Goal: Task Accomplishment & Management: Manage account settings

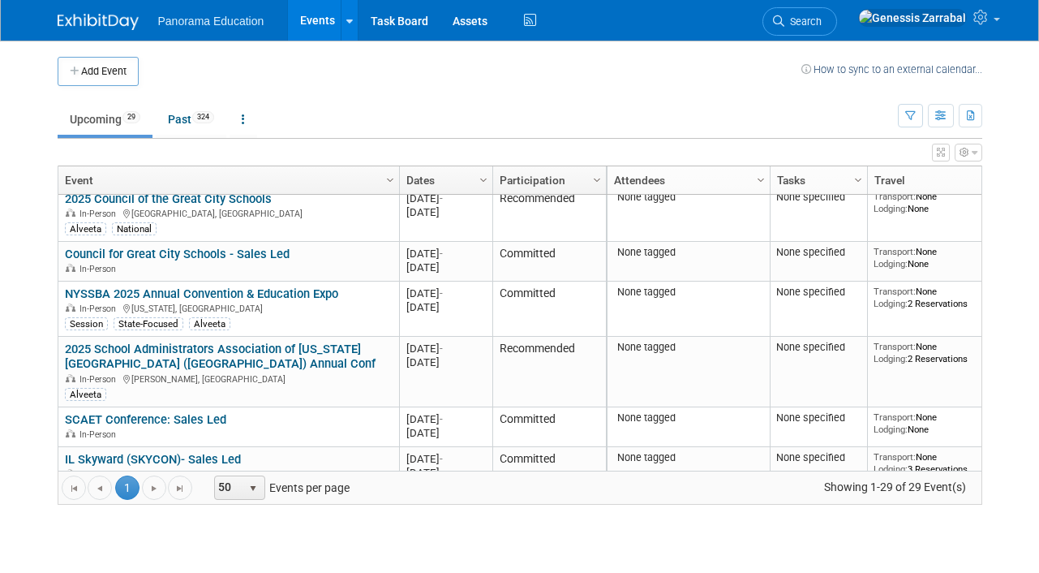
scroll to position [585, 0]
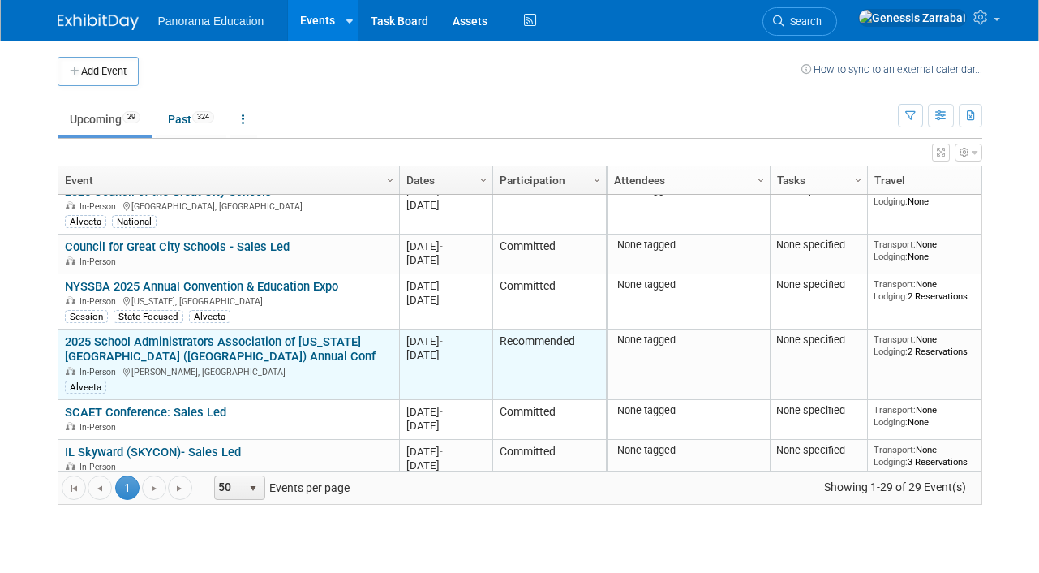
click at [326, 337] on link "2025 School Administrators Association of [US_STATE][GEOGRAPHIC_DATA] ([GEOGRAP…" at bounding box center [220, 349] width 311 height 30
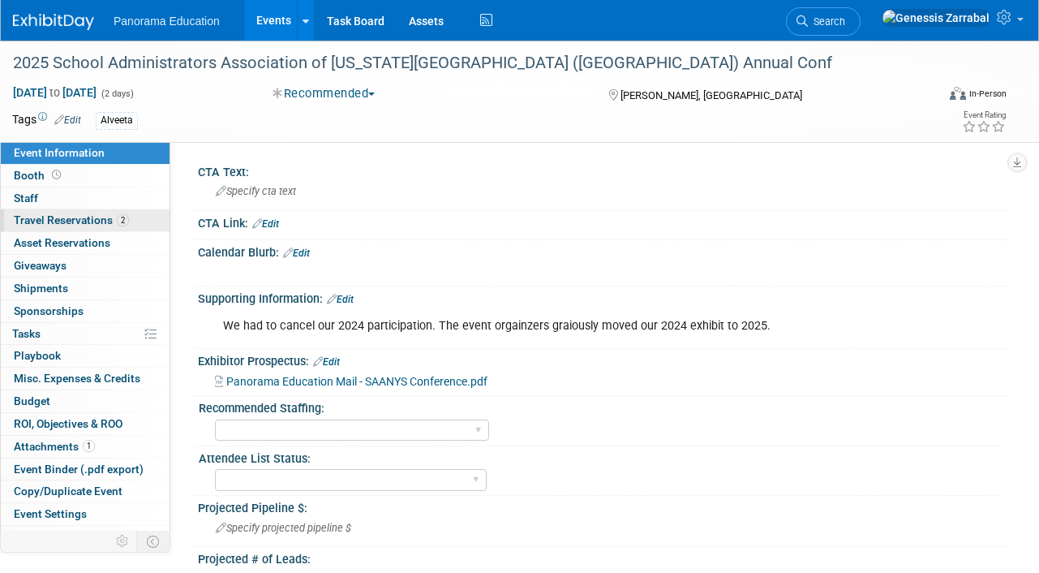
click at [89, 223] on span "Travel Reservations 2" at bounding box center [71, 219] width 115 height 13
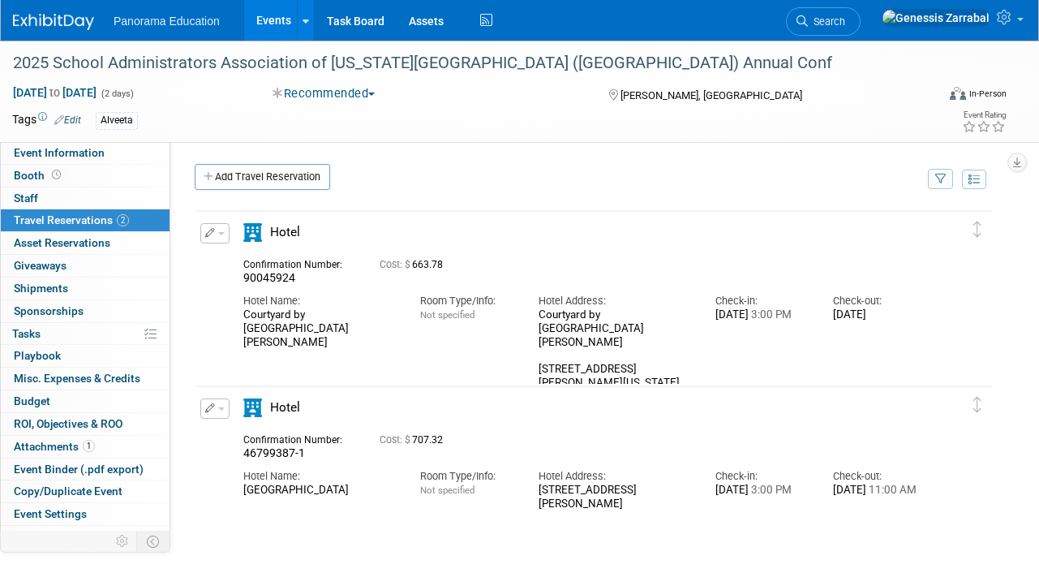
click at [217, 241] on button "button" at bounding box center [214, 233] width 29 height 20
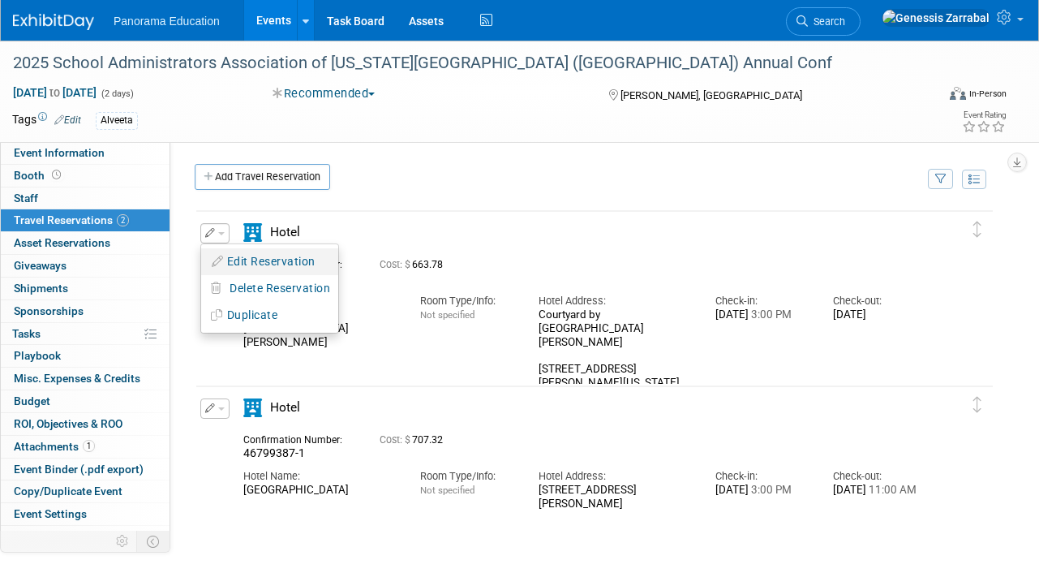
click at [232, 268] on button "Edit Reservation" at bounding box center [269, 262] width 137 height 24
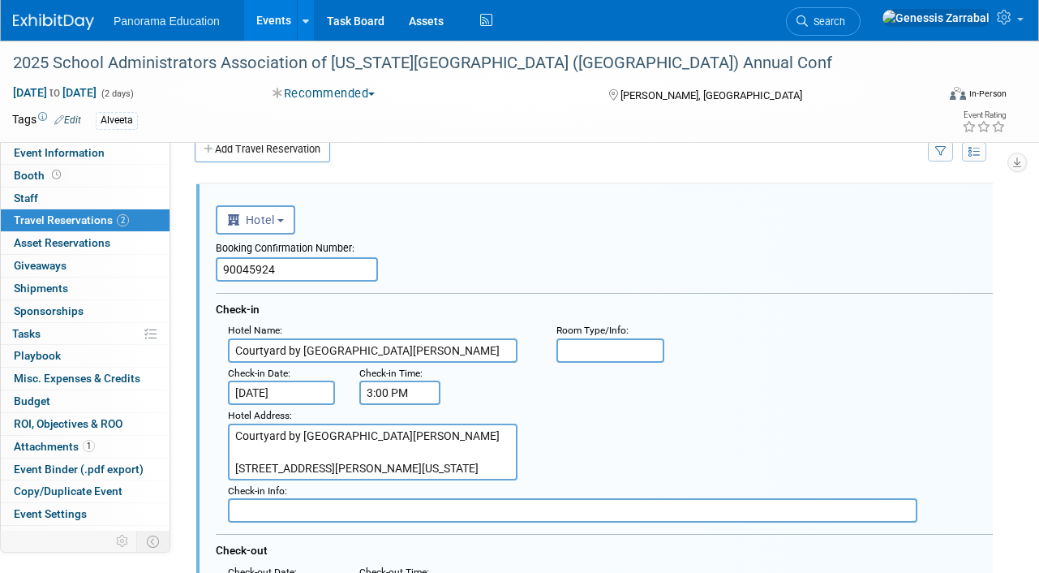
click at [217, 264] on input "90045924" at bounding box center [297, 269] width 162 height 24
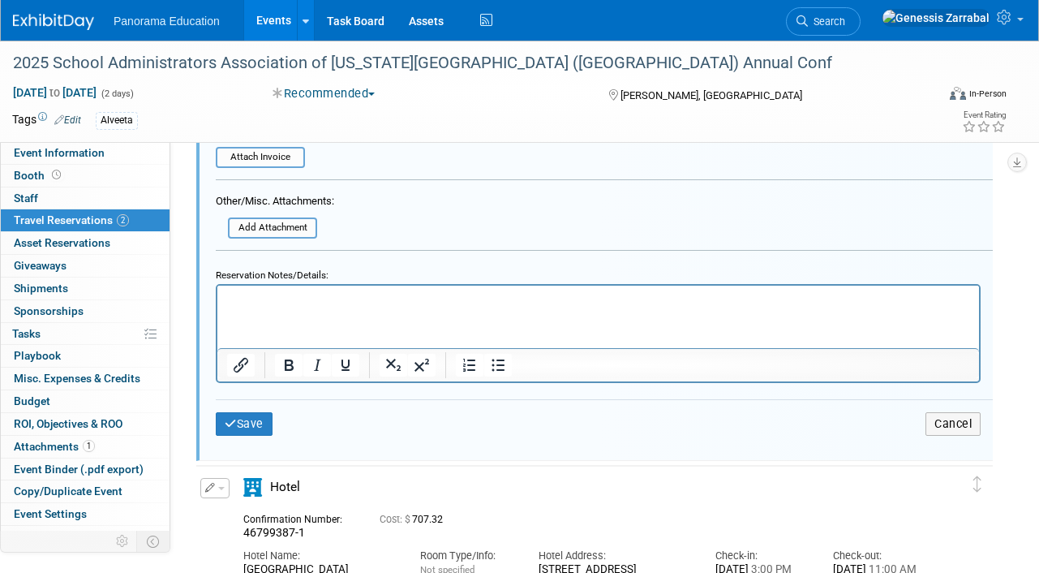
scroll to position [695, 0]
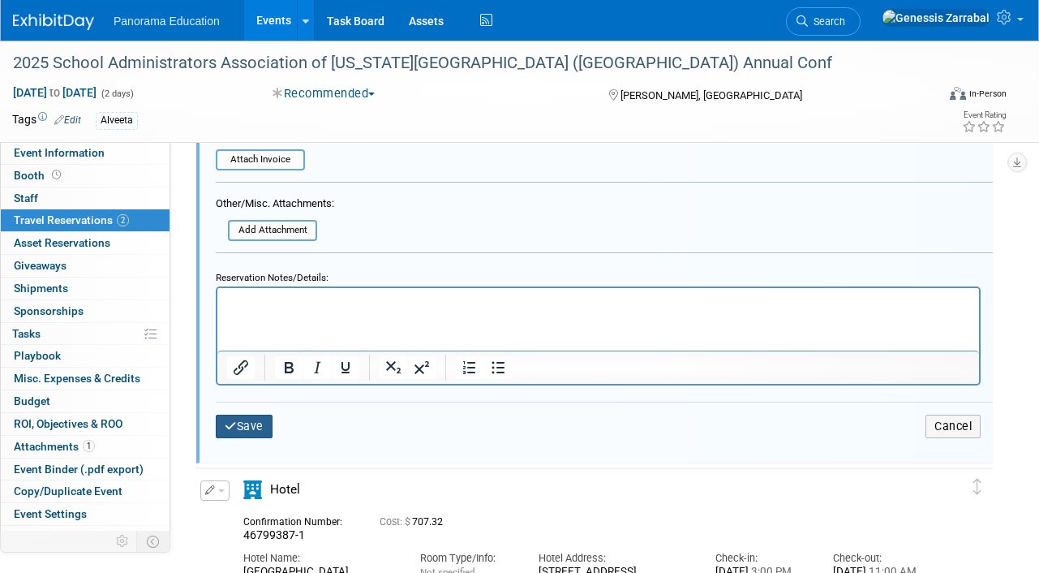
type input "CANCELLED - 90045924"
click at [223, 436] on button "Save" at bounding box center [244, 427] width 57 height 24
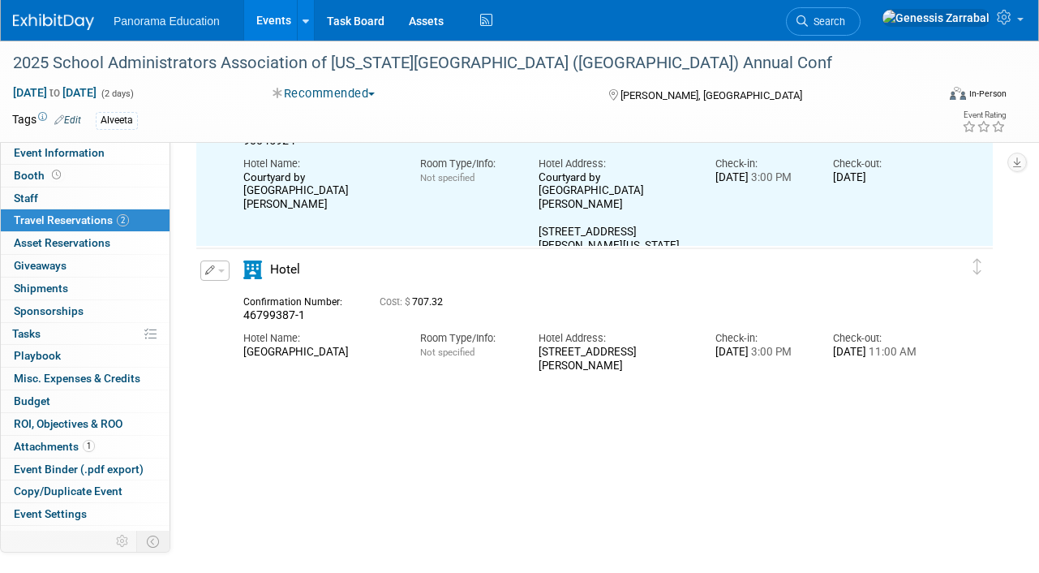
scroll to position [28, 0]
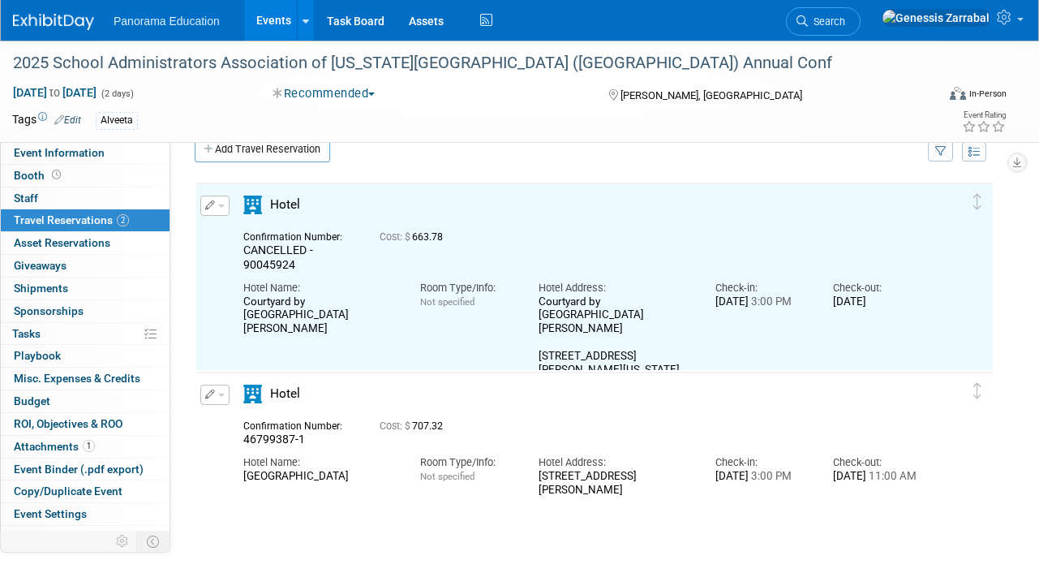
click at [222, 389] on button "button" at bounding box center [214, 395] width 29 height 20
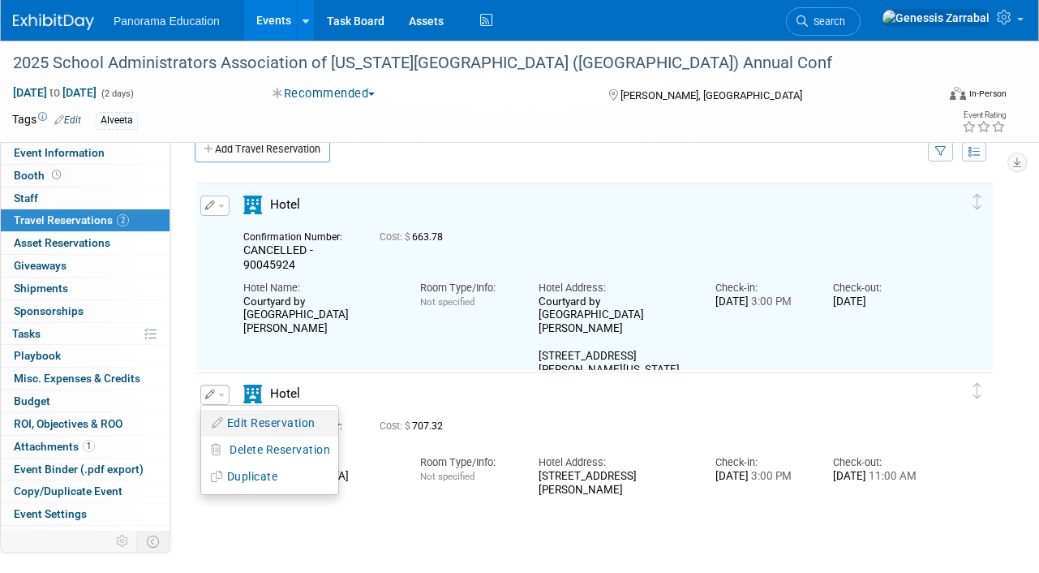
click at [246, 417] on button "Edit Reservation" at bounding box center [269, 423] width 137 height 24
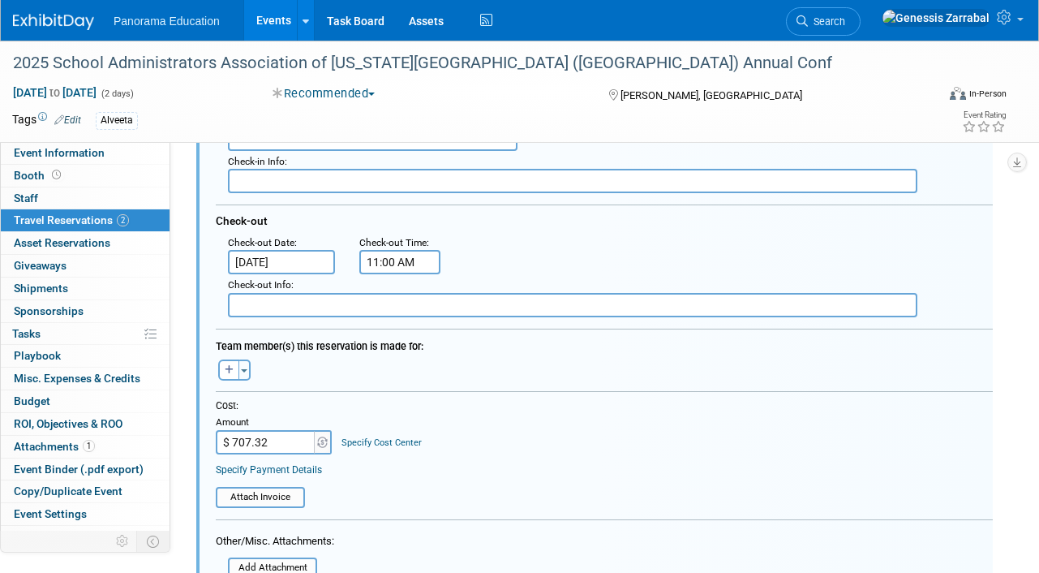
scroll to position [541, 0]
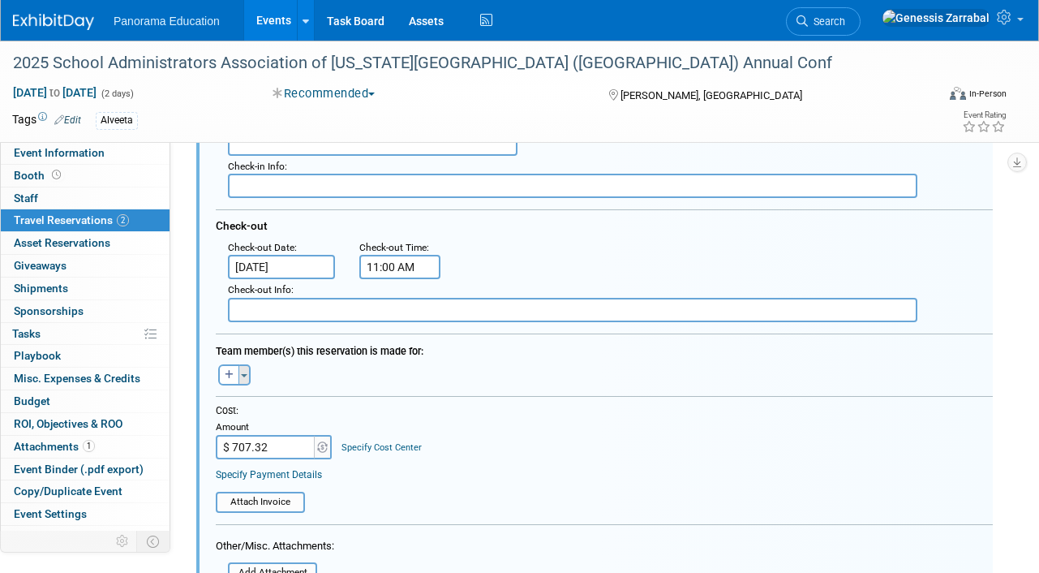
click at [244, 377] on span "button" at bounding box center [244, 375] width 6 height 3
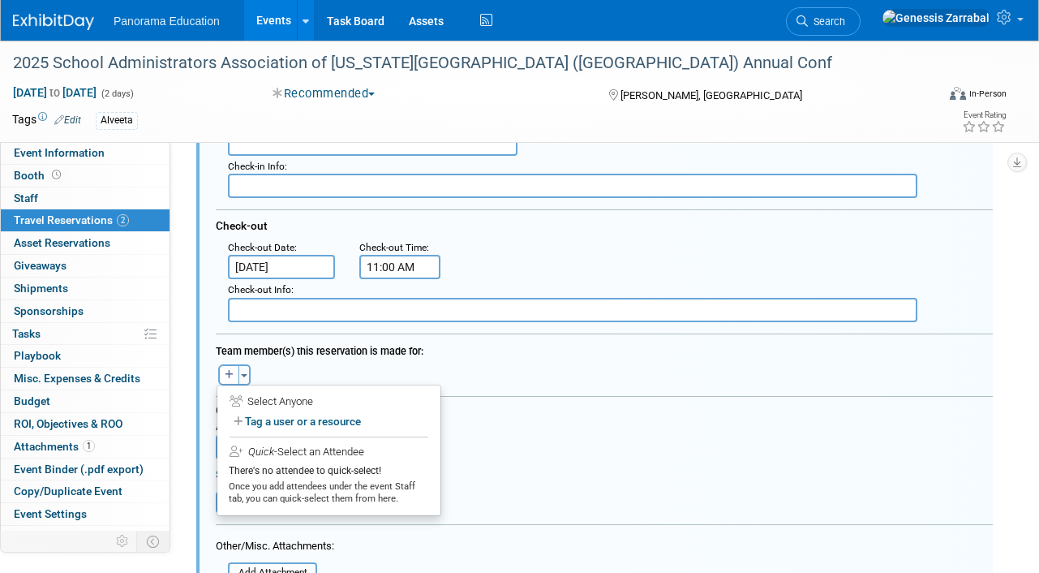
click at [287, 407] on div "Select Anyone" at bounding box center [329, 401] width 199 height 15
click at [287, 418] on label "Tag a user or a resource" at bounding box center [329, 422] width 199 height 24
select select
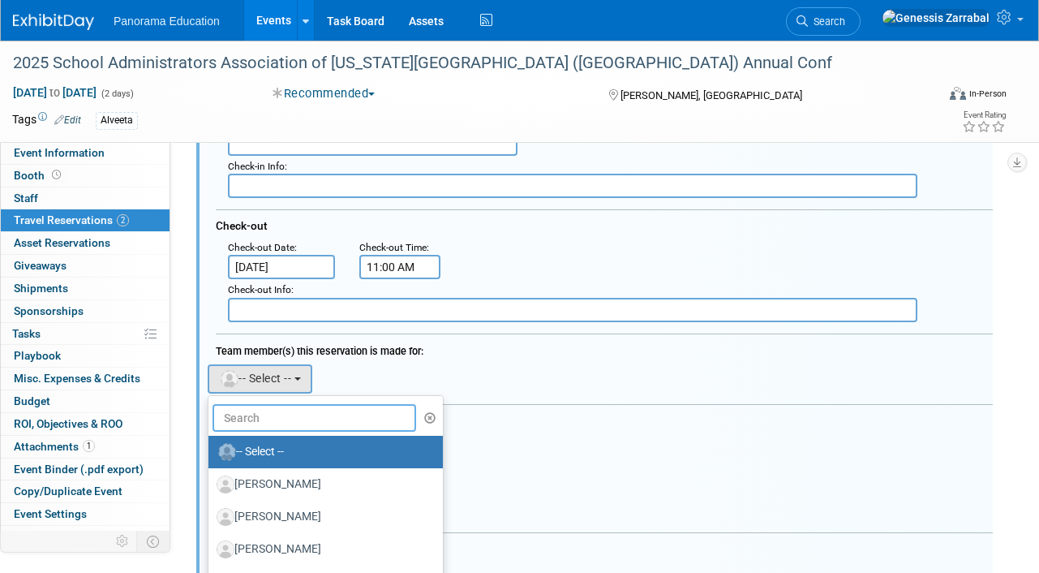
click at [287, 418] on input "text" at bounding box center [315, 418] width 204 height 28
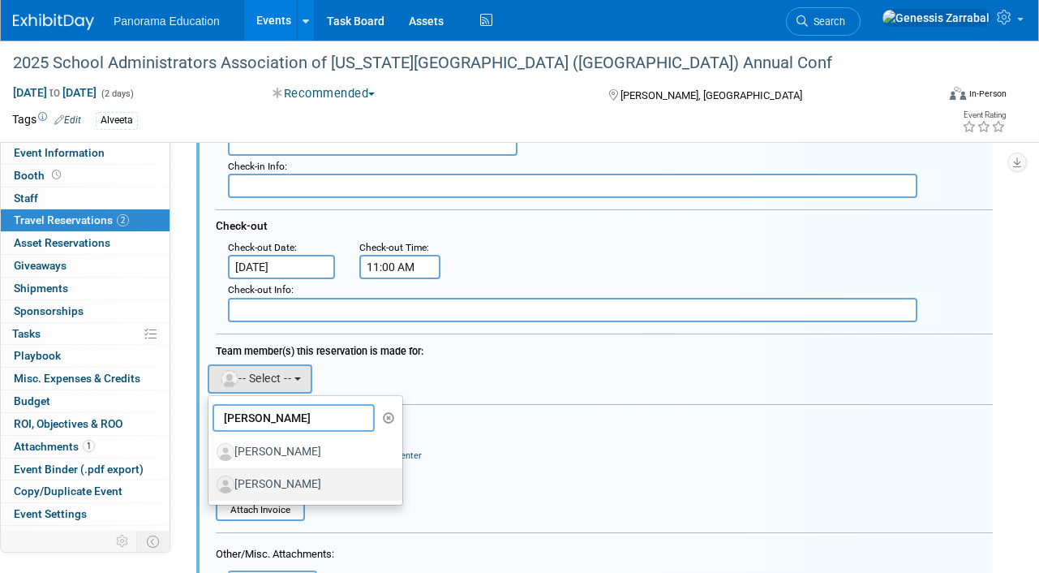
type input "[PERSON_NAME]"
click at [314, 488] on label "[PERSON_NAME]" at bounding box center [302, 484] width 170 height 26
click at [211, 488] on input "[PERSON_NAME]" at bounding box center [205, 482] width 11 height 11
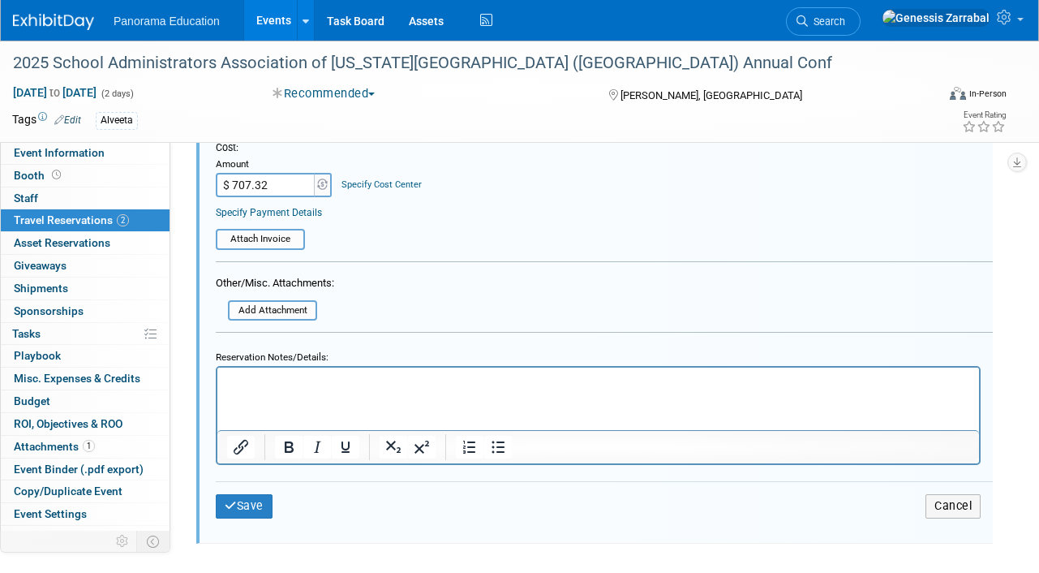
scroll to position [828, 0]
click at [251, 497] on button "Save" at bounding box center [244, 505] width 57 height 24
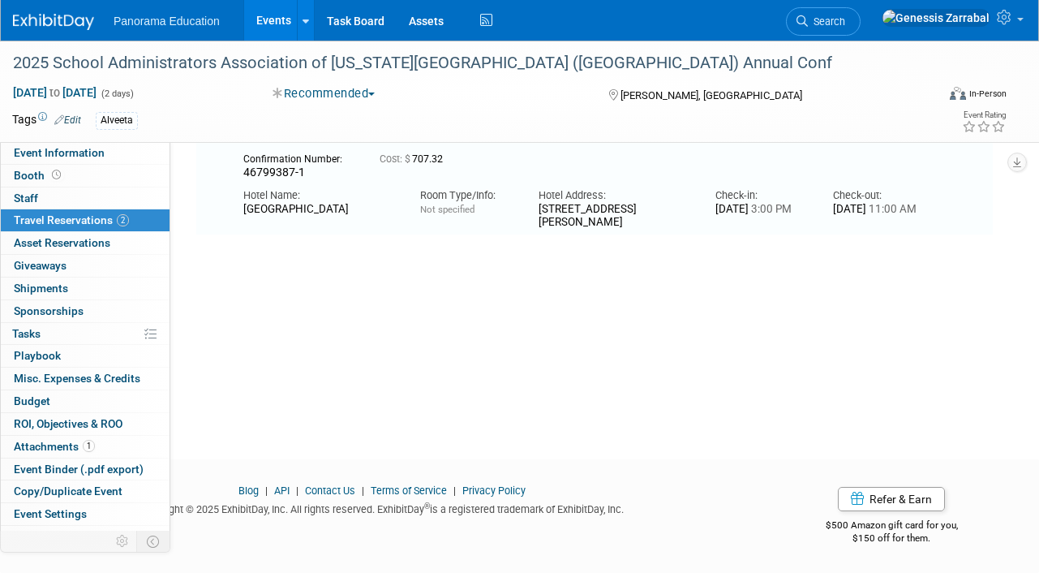
scroll to position [217, 0]
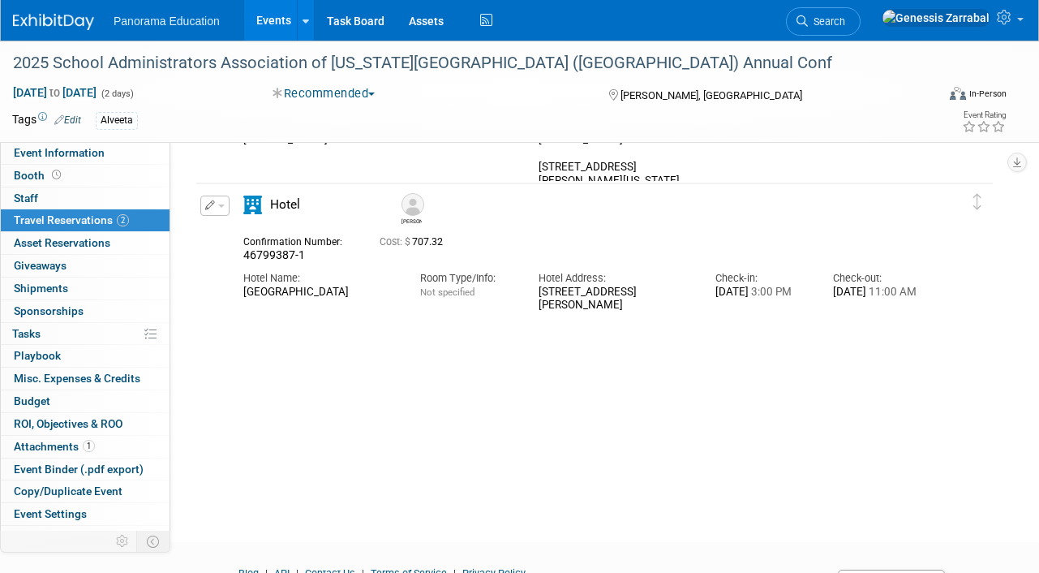
click at [297, 348] on div "Cost: $" at bounding box center [595, 235] width 800 height 487
click at [273, 29] on link "Events" at bounding box center [273, 20] width 59 height 41
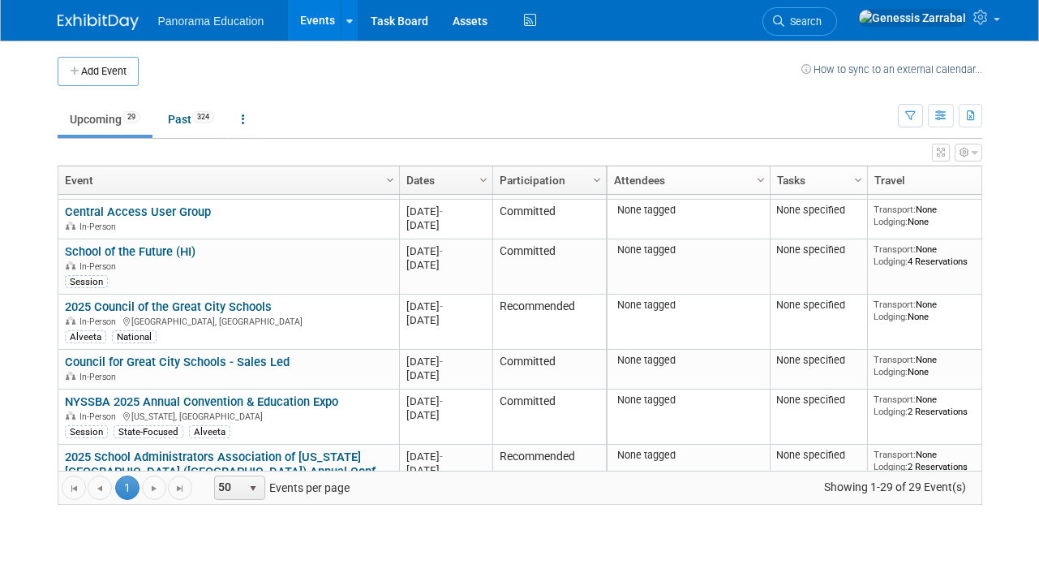
scroll to position [511, 0]
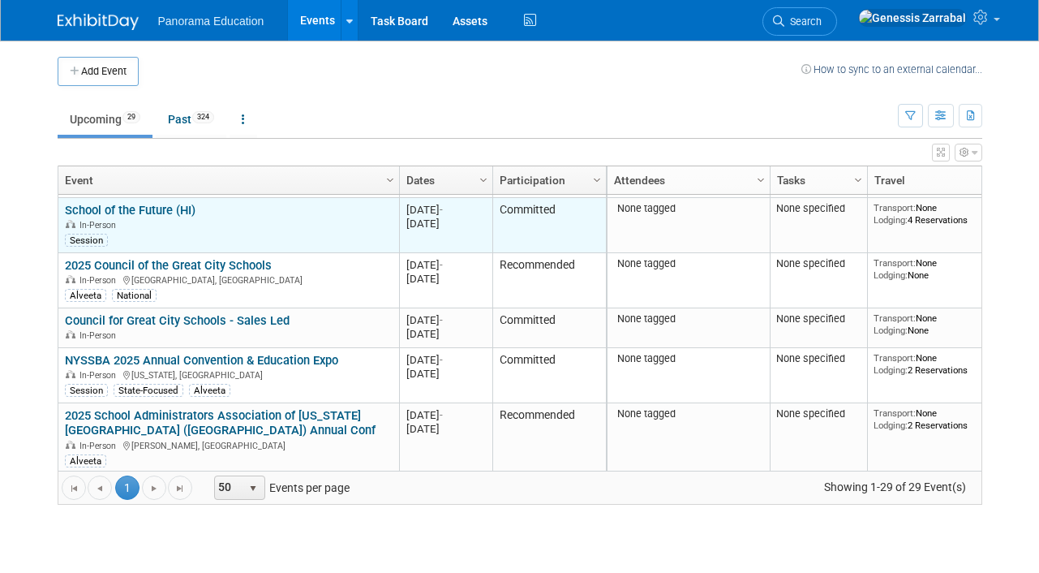
click at [175, 207] on link "School of the Future (HI)" at bounding box center [130, 210] width 131 height 15
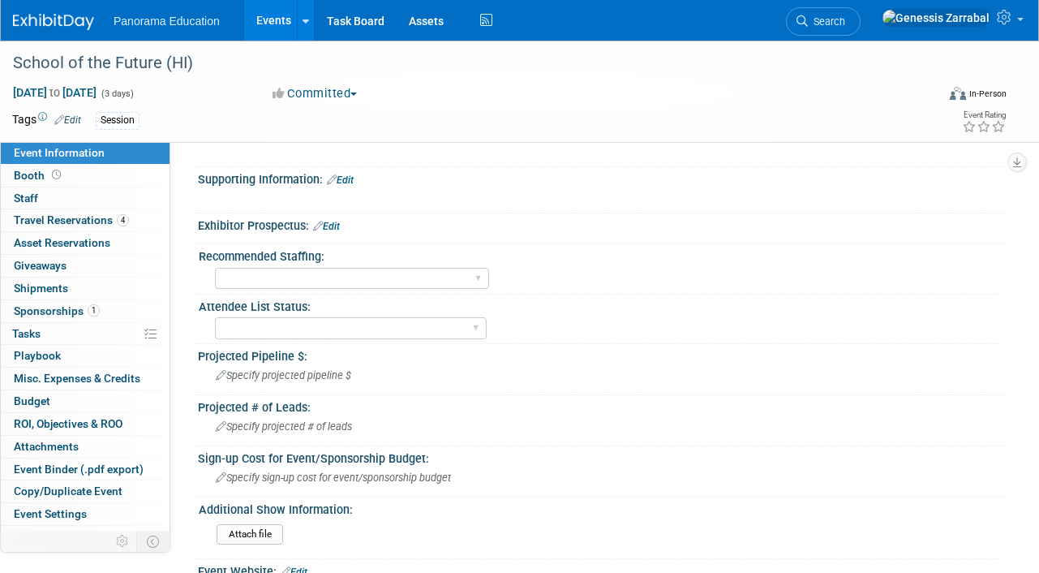
scroll to position [157, 0]
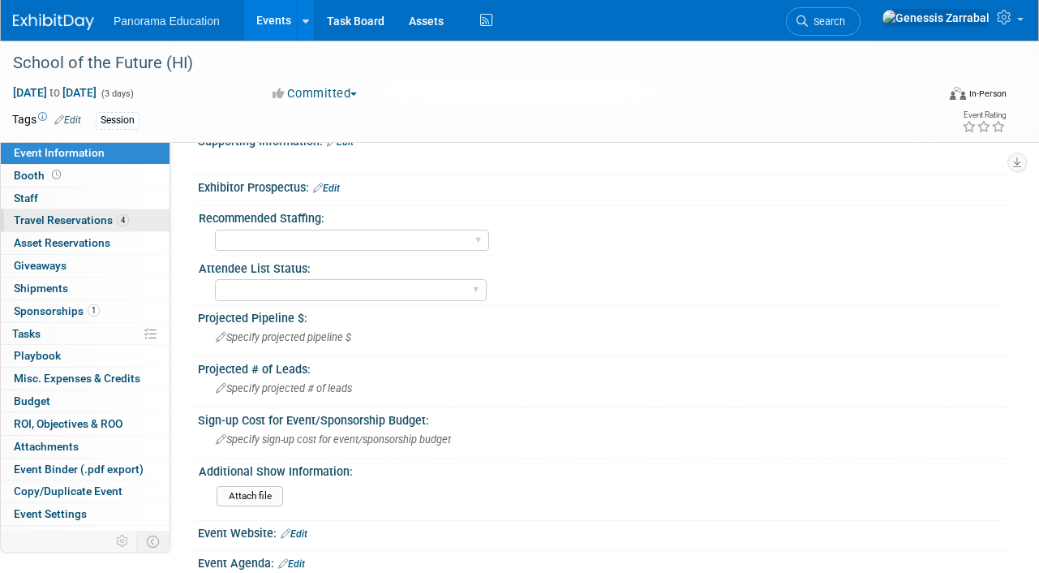
click at [140, 224] on link "4 Travel Reservations 4" at bounding box center [85, 220] width 169 height 22
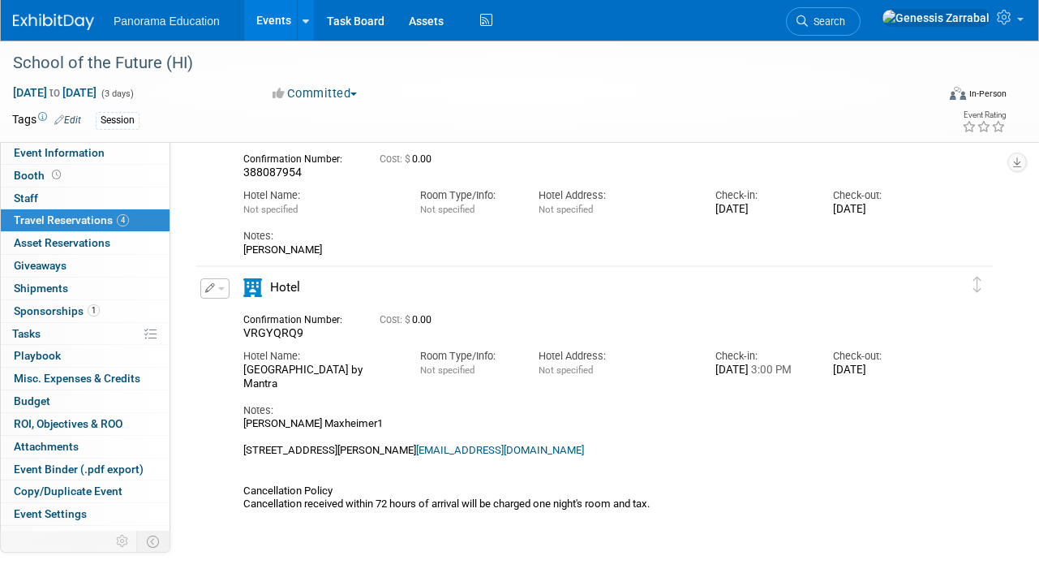
scroll to position [437, 0]
